Goal: Task Accomplishment & Management: Manage account settings

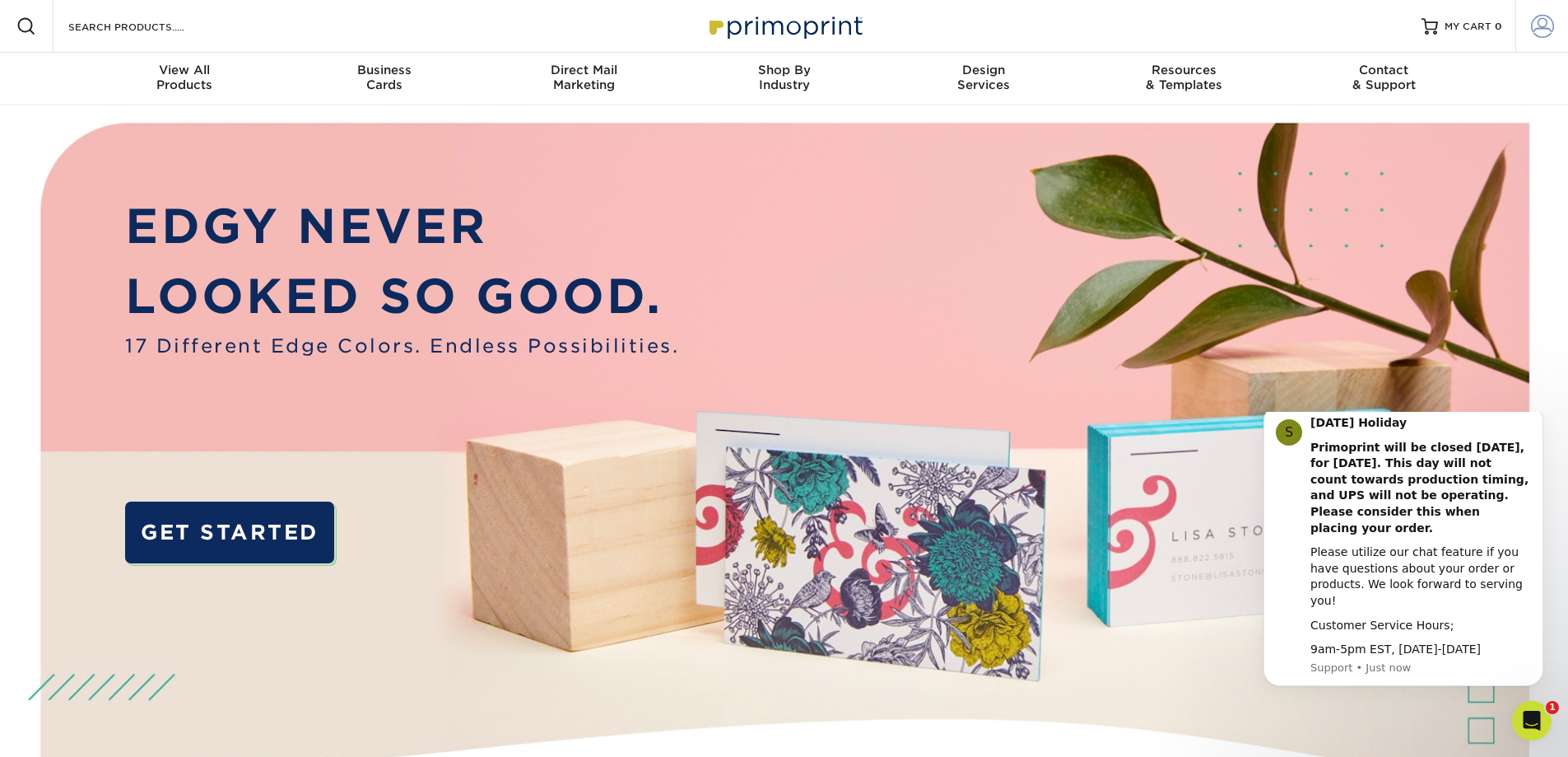
click at [1534, 32] on span at bounding box center [1542, 26] width 23 height 23
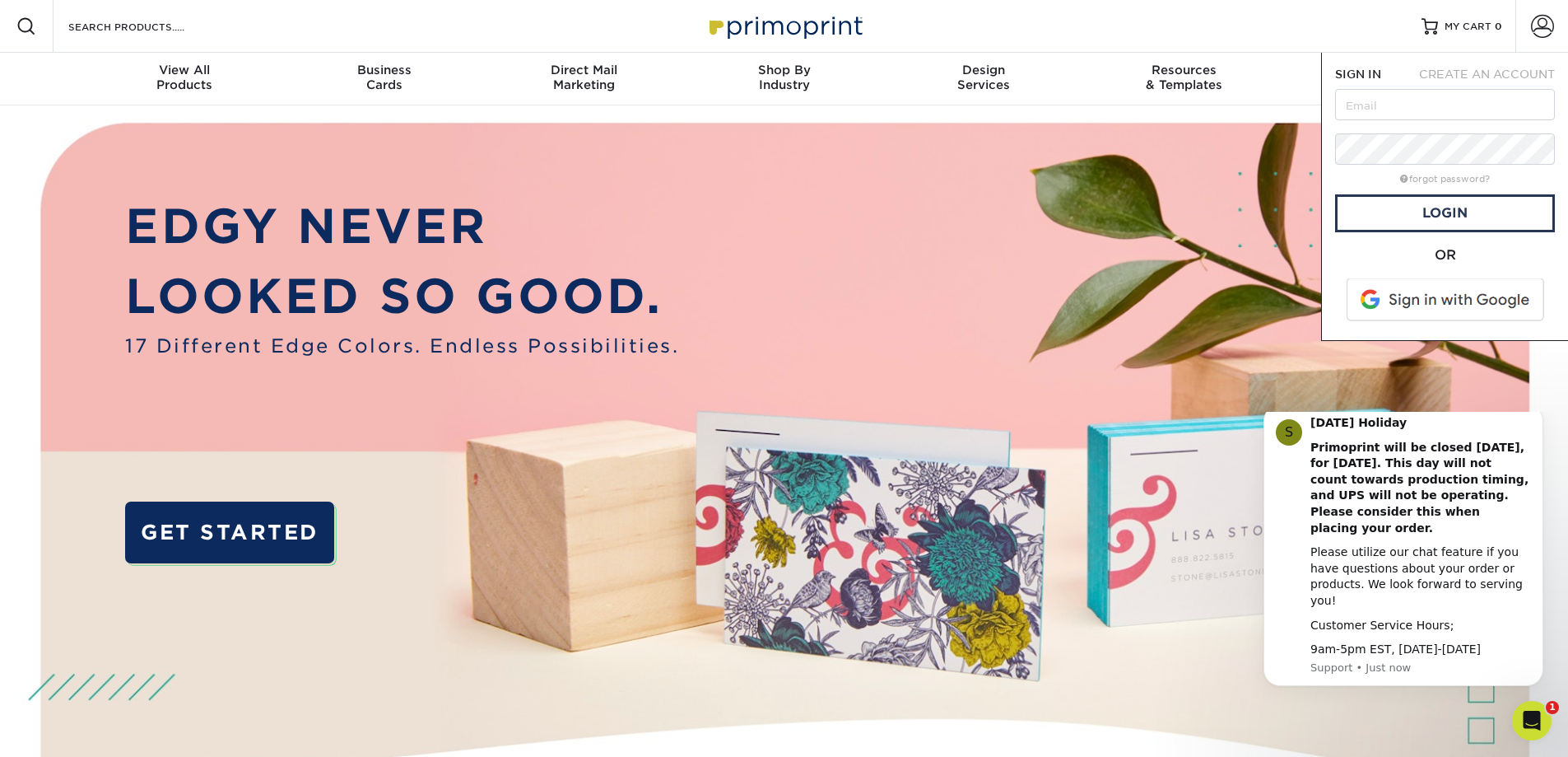
click at [1538, 71] on span "CREATE AN ACCOUNT" at bounding box center [1486, 74] width 136 height 13
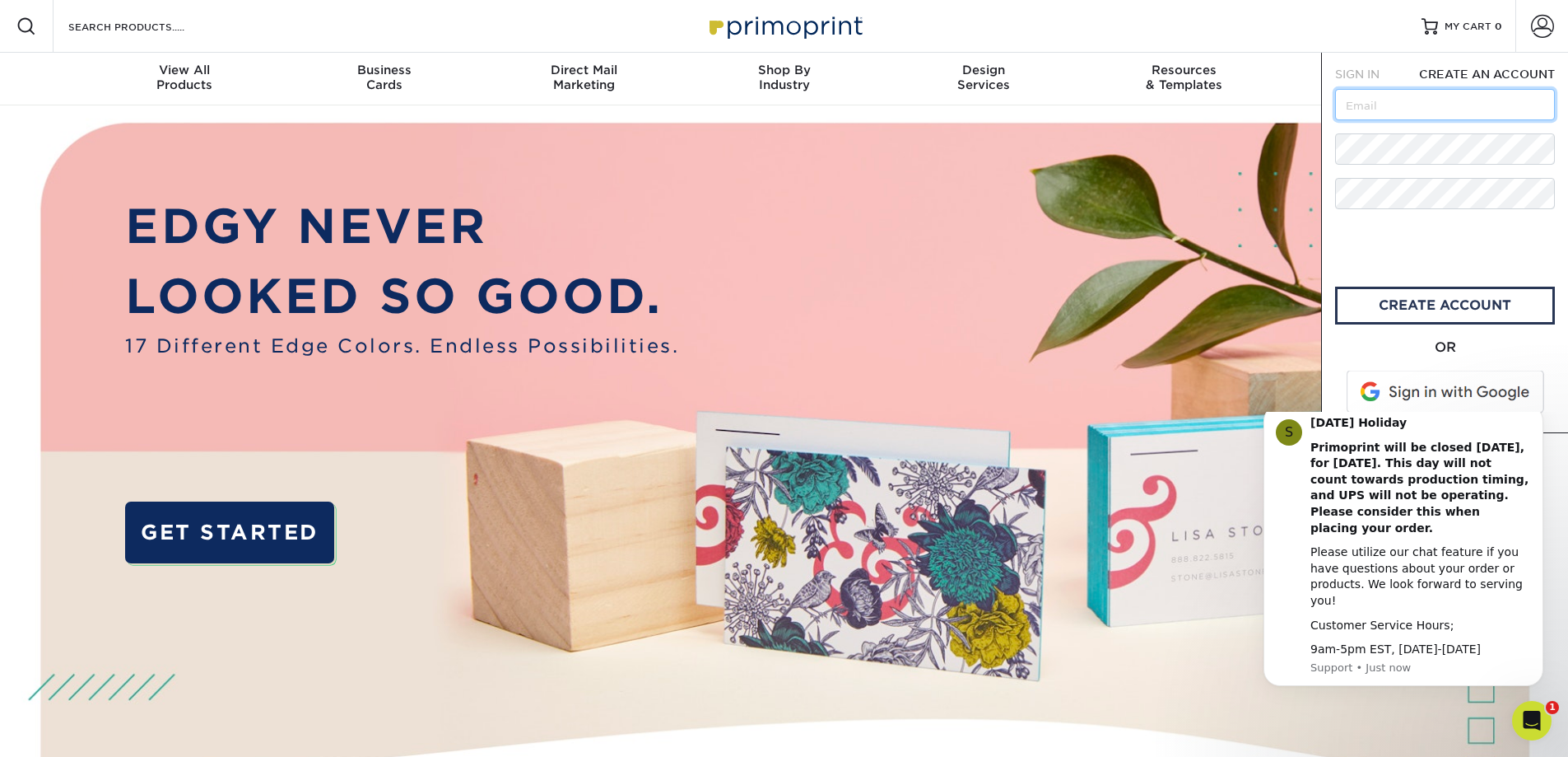
click at [1463, 103] on input "text" at bounding box center [1444, 105] width 220 height 32
type input "[EMAIL_ADDRESS][DOMAIN_NAME]"
click at [1423, 295] on link "create account" at bounding box center [1444, 305] width 220 height 37
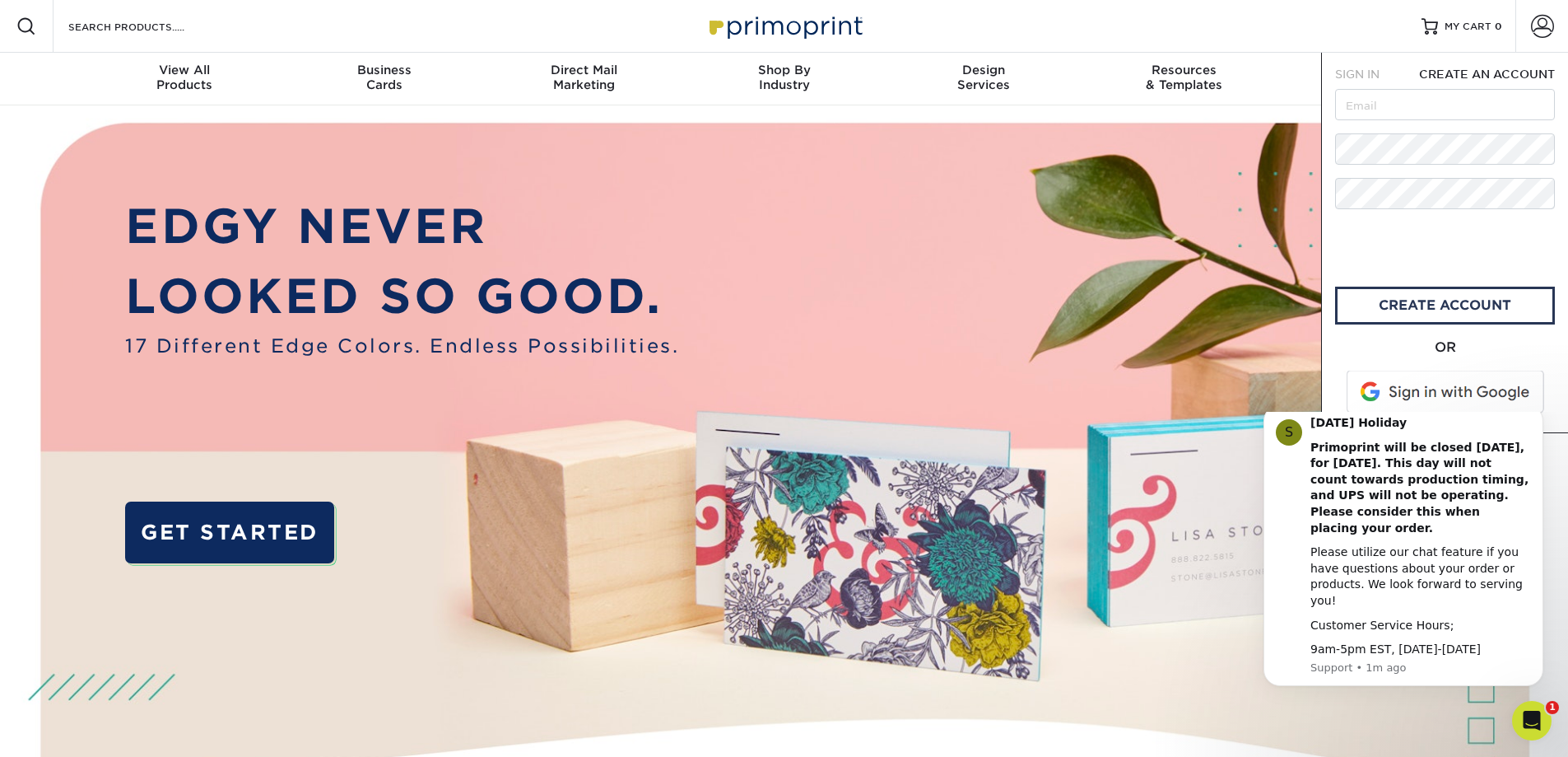
click at [1352, 66] on div "SIGN IN" at bounding box center [1363, 74] width 82 height 16
click at [1353, 67] on div "SIGN IN" at bounding box center [1363, 74] width 82 height 16
click at [1361, 74] on span "SIGN IN" at bounding box center [1357, 74] width 44 height 13
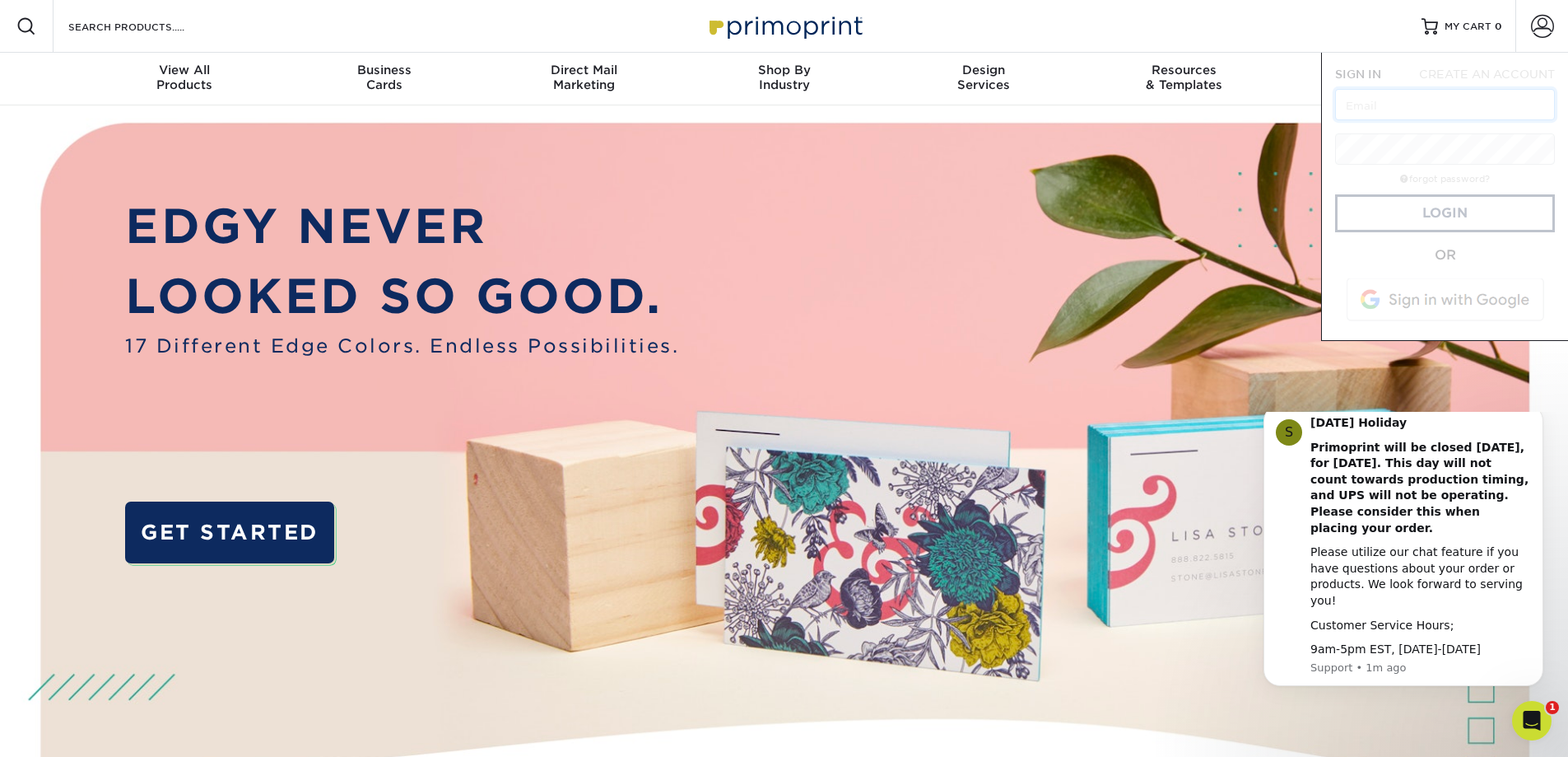
type input "[EMAIL_ADDRESS][DOMAIN_NAME]"
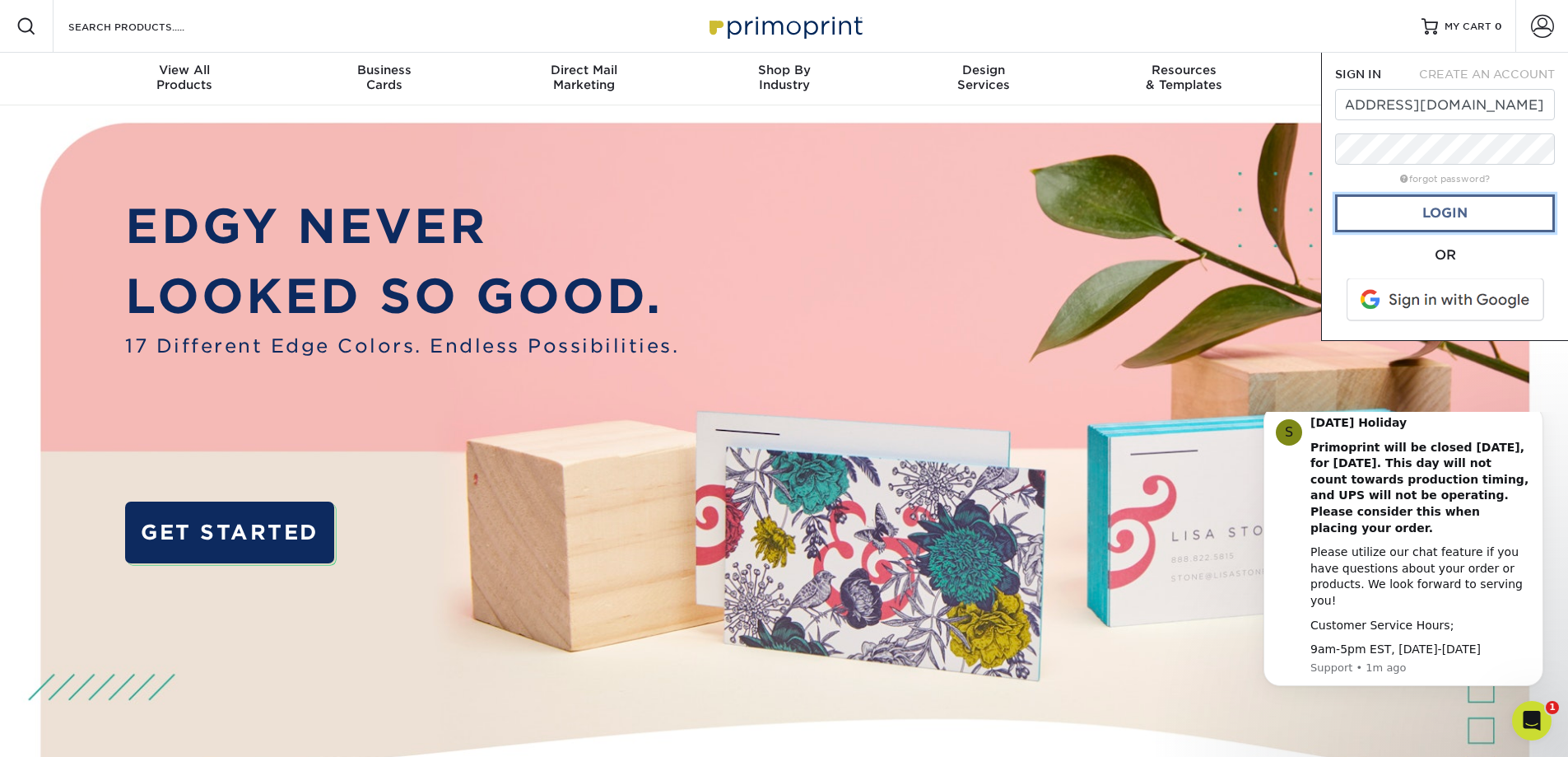
click at [1464, 210] on link "Login" at bounding box center [1444, 213] width 220 height 37
